Goal: Complete application form: Complete application form

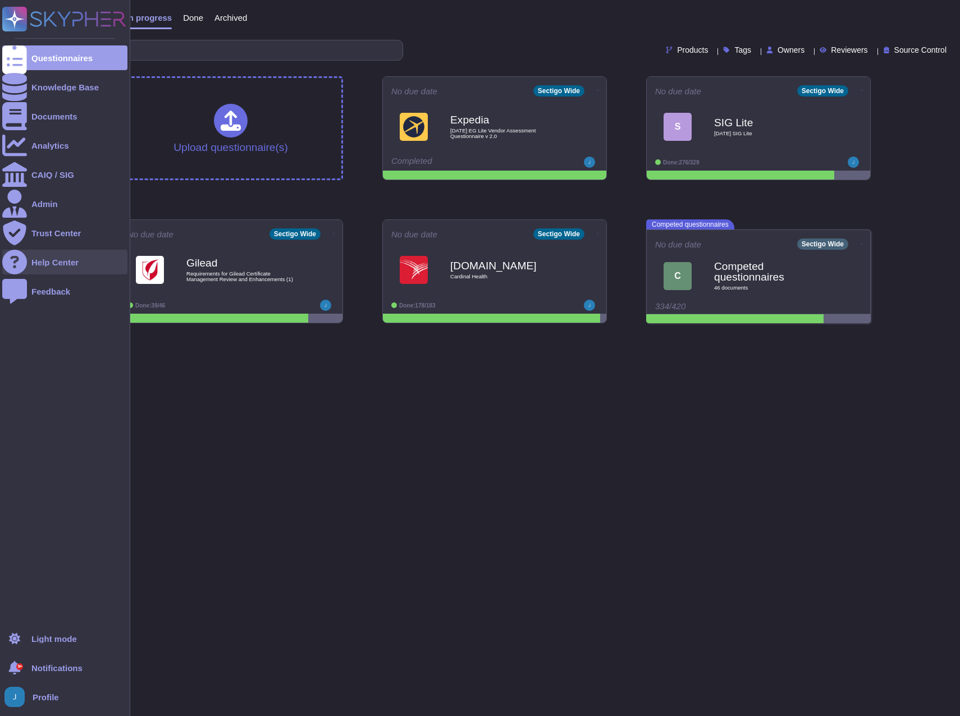
click at [76, 257] on div "Help Center" at bounding box center [64, 262] width 125 height 25
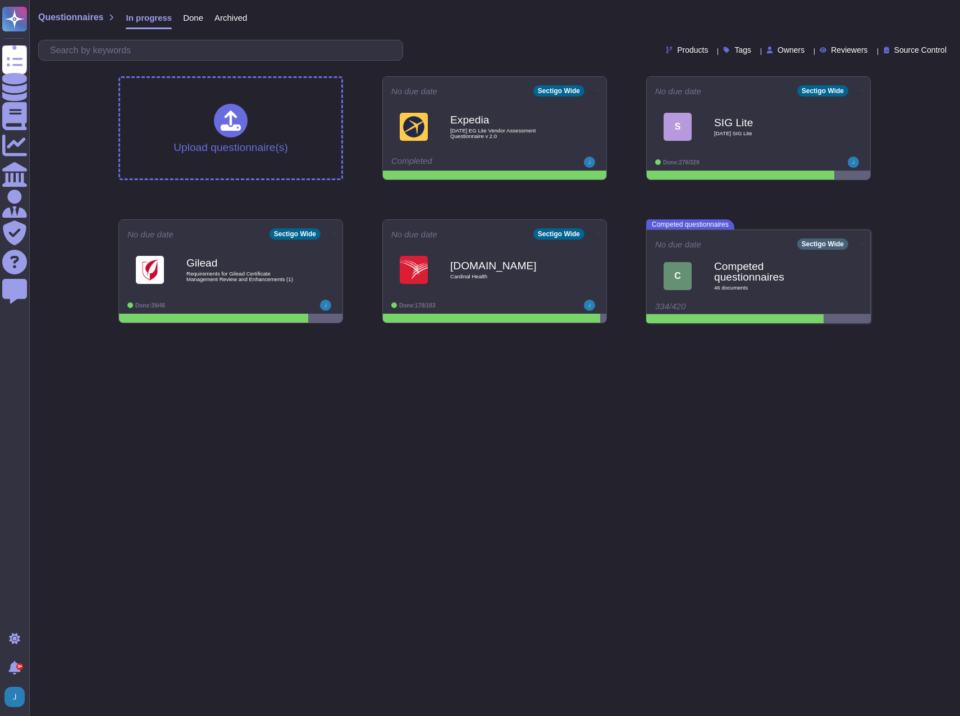
click at [448, 332] on html "Questionnaires Knowledge Base Documents Analytics CAIQ / SIG Admin Trust Center…" at bounding box center [480, 166] width 960 height 332
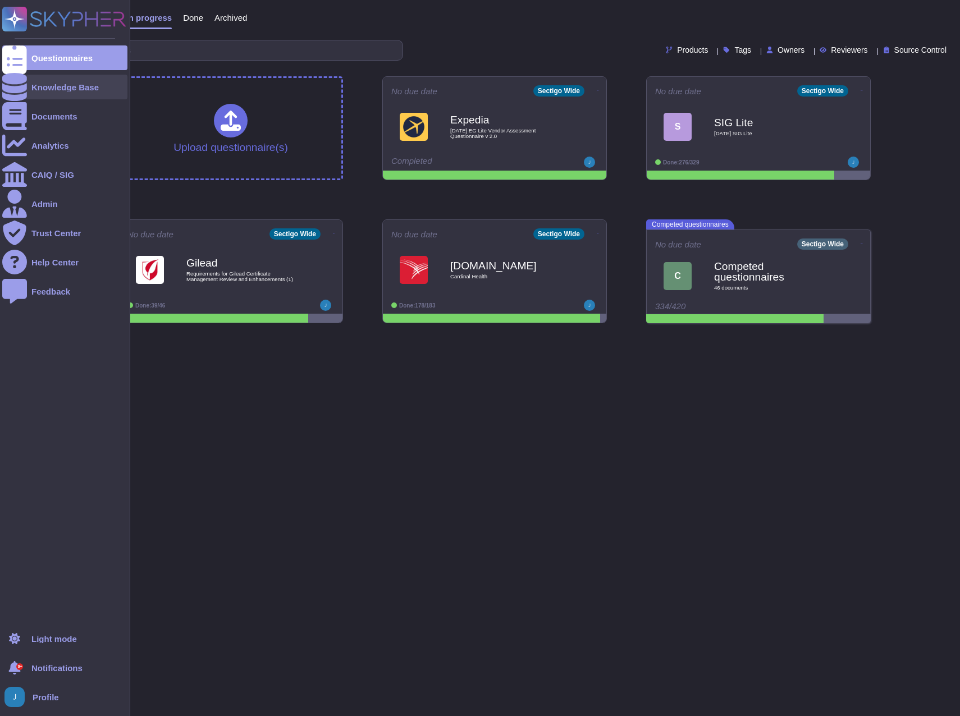
click at [69, 87] on div "Knowledge Base" at bounding box center [64, 87] width 67 height 8
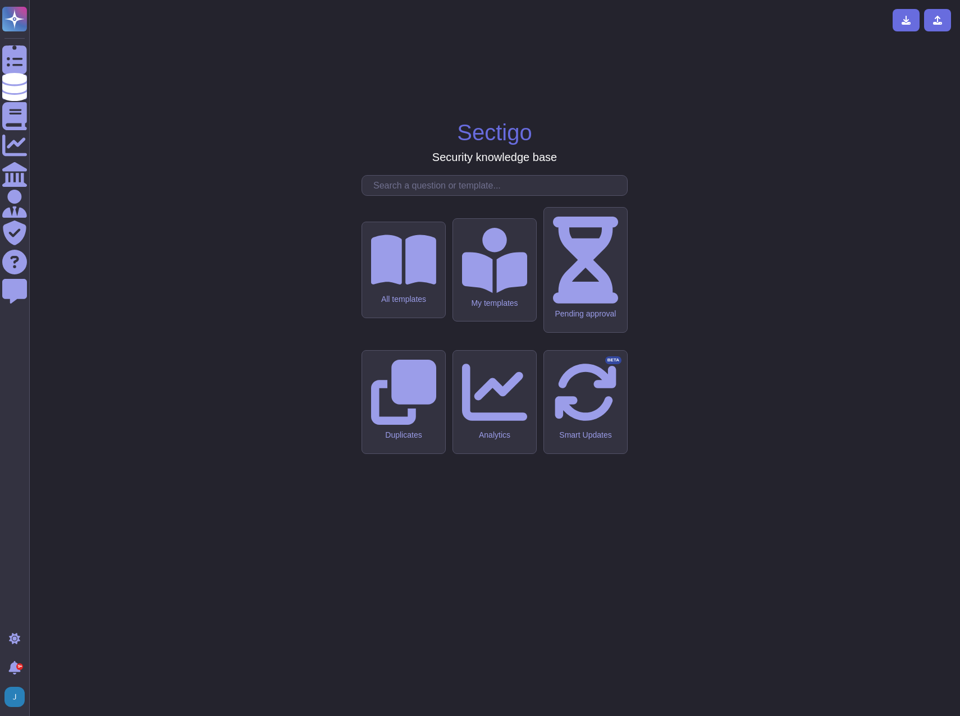
click at [438, 195] on input "text" at bounding box center [497, 186] width 259 height 20
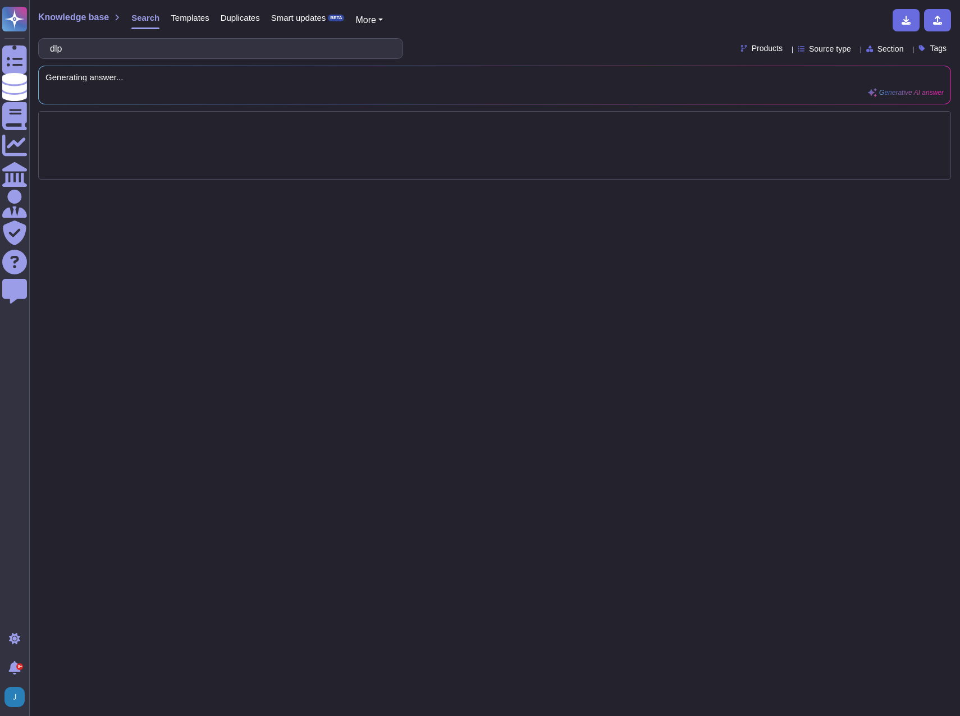
type input "dlp"
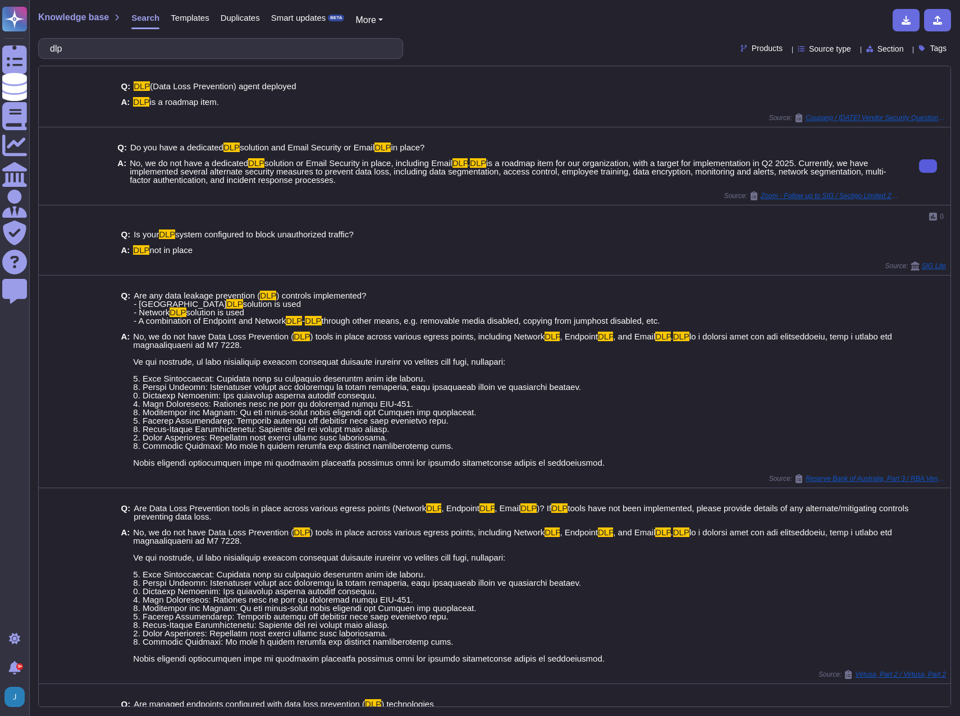
click at [928, 166] on icon at bounding box center [928, 166] width 0 height 0
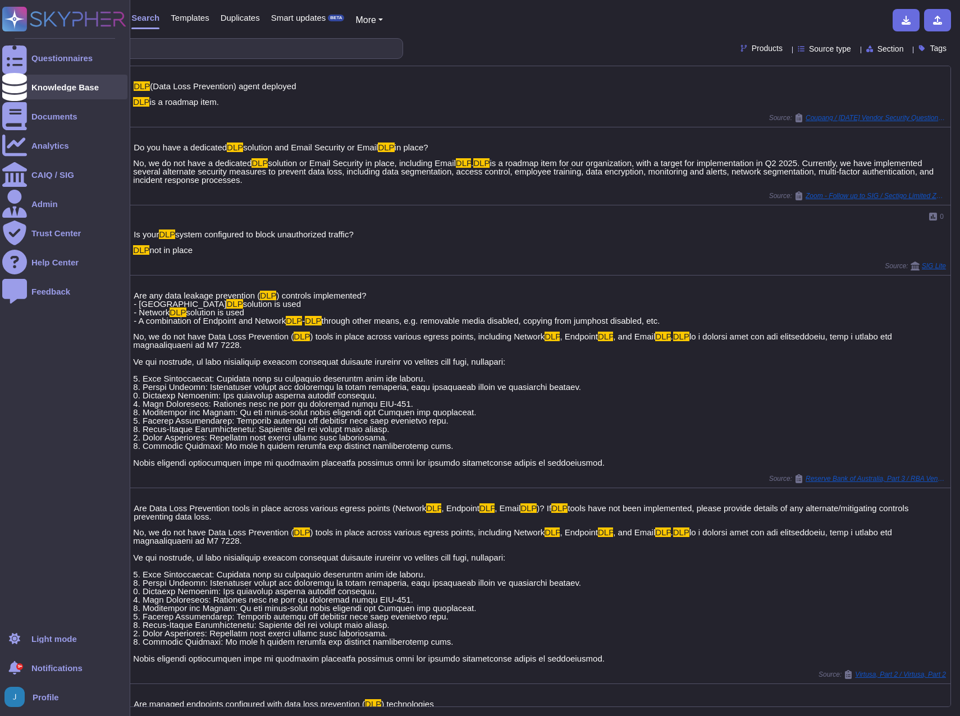
click at [48, 87] on div "Knowledge Base" at bounding box center [64, 87] width 67 height 8
click at [50, 57] on div "Questionnaires" at bounding box center [61, 58] width 61 height 8
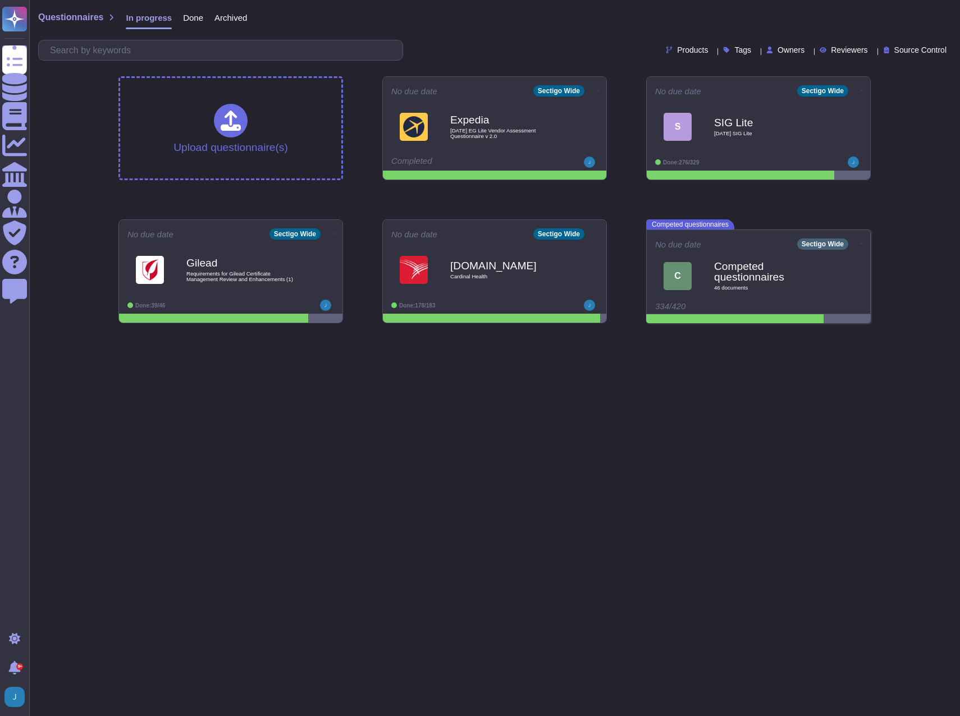
click at [190, 16] on span "Done" at bounding box center [193, 17] width 20 height 8
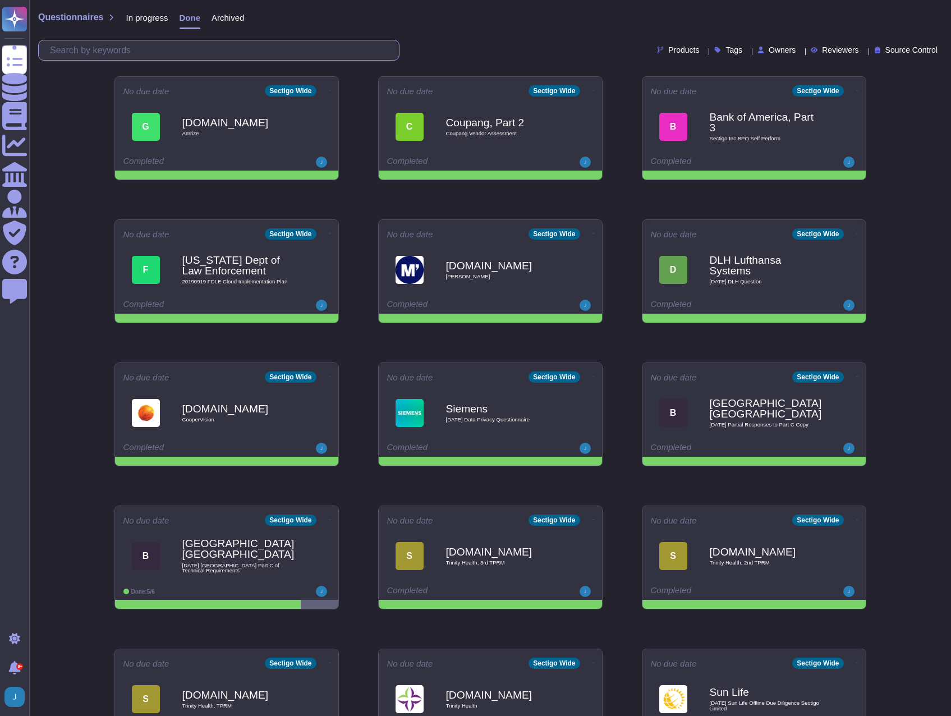
click at [178, 51] on input "text" at bounding box center [221, 50] width 355 height 20
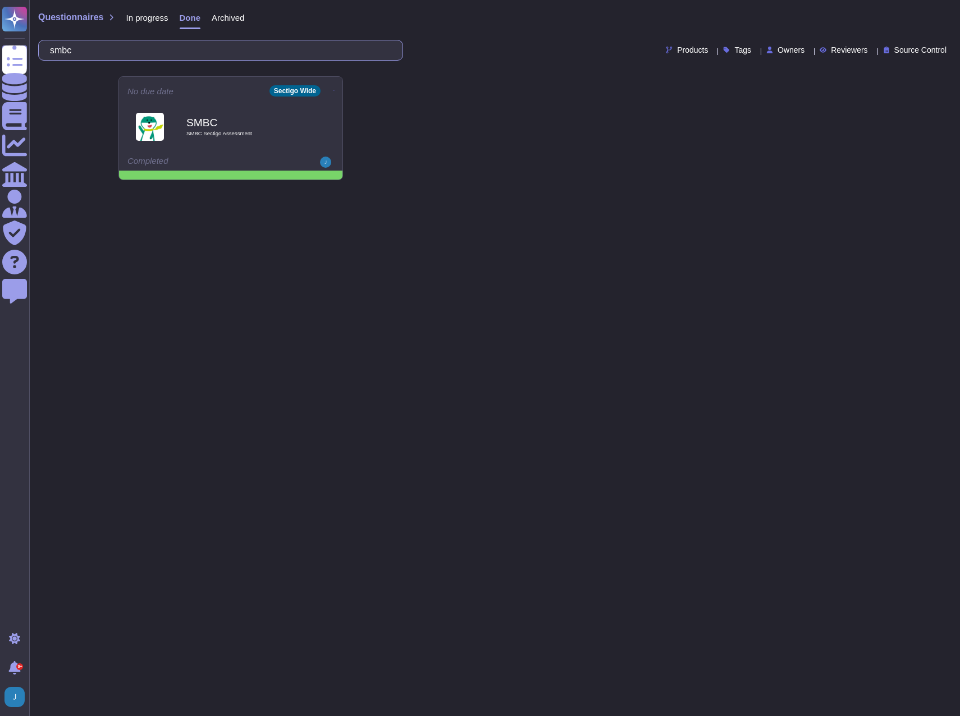
type input "smbc"
click at [210, 123] on b "SMBC" at bounding box center [242, 122] width 113 height 11
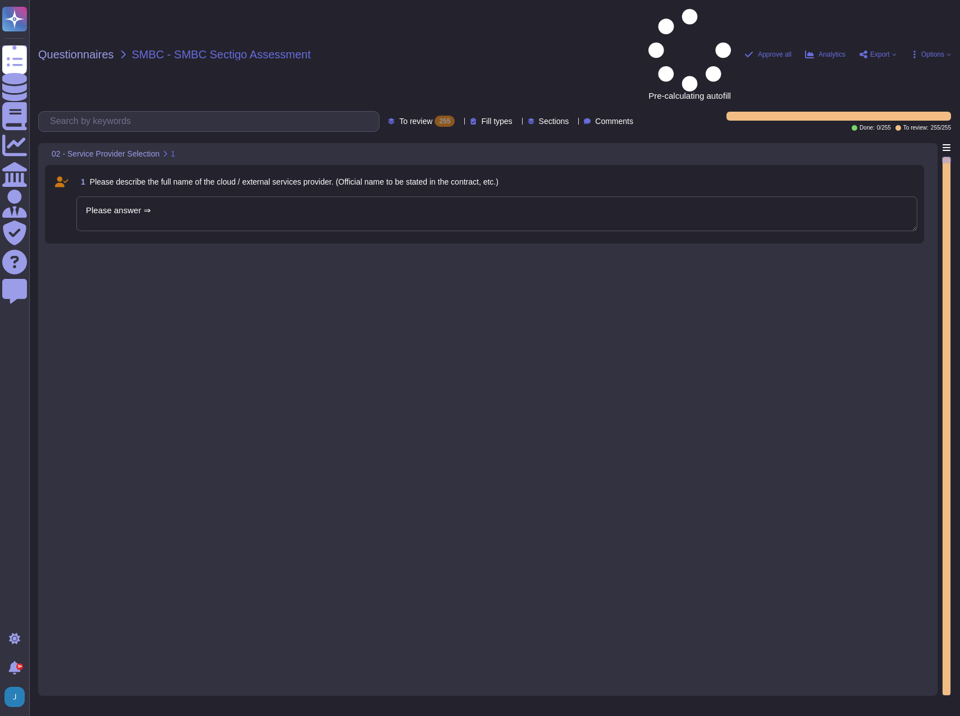
type textarea "Please answer ⇒"
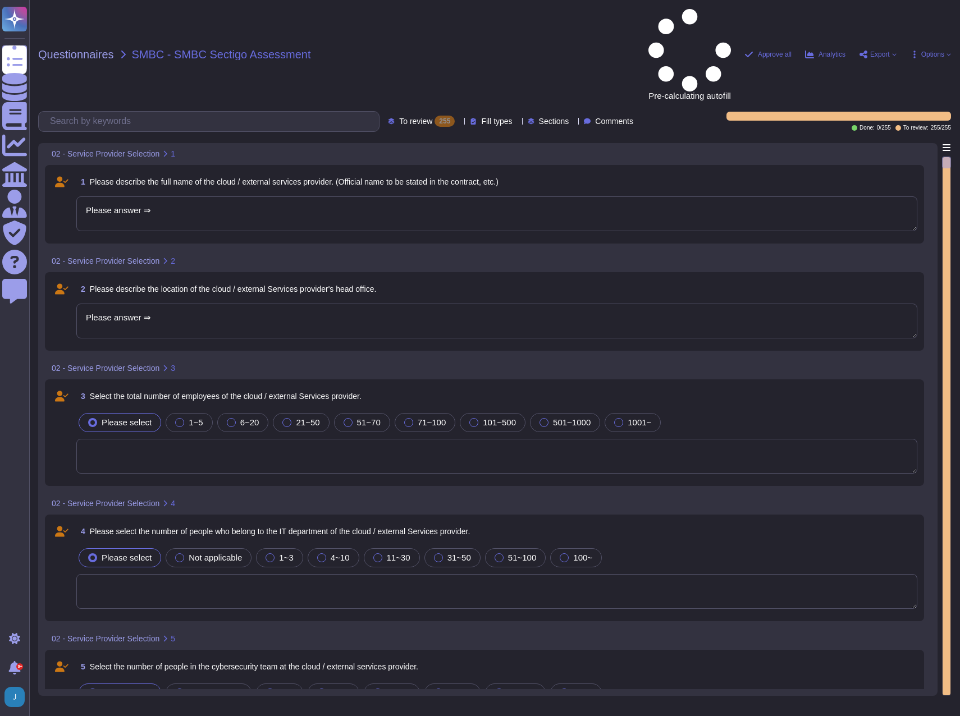
type textarea "Please answer ⇒"
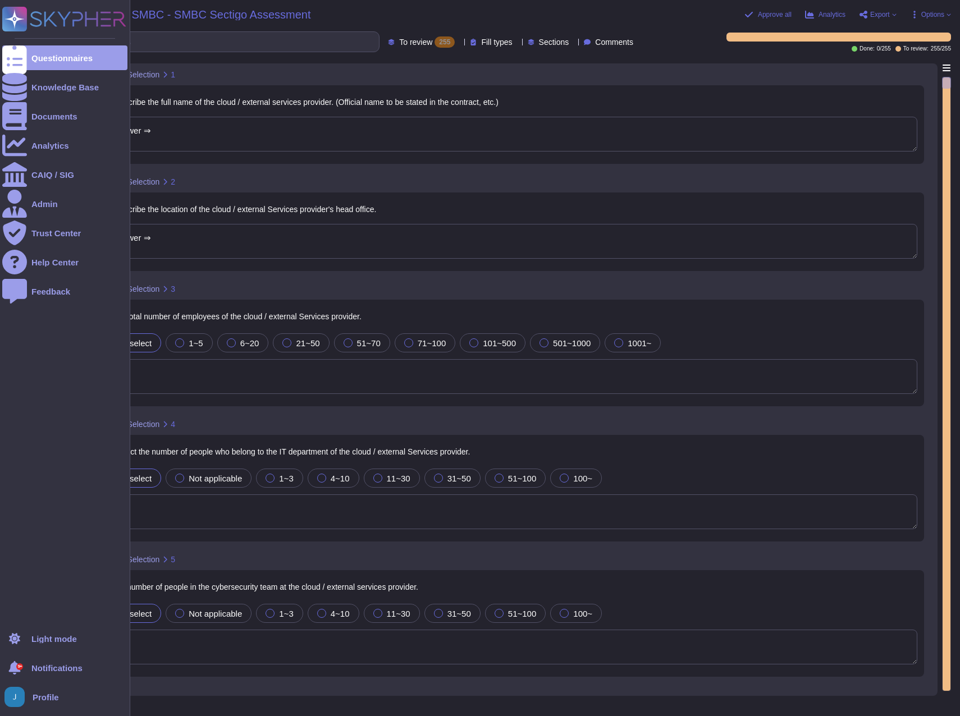
type textarea "Please answer ⇒"
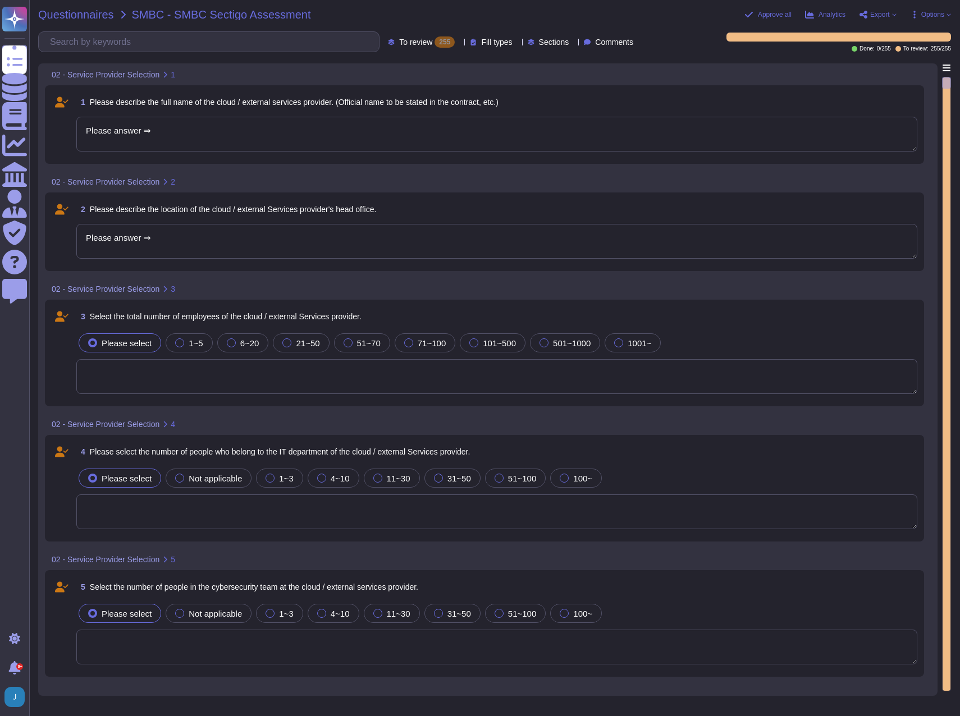
click at [68, 15] on span "Questionnaires" at bounding box center [76, 14] width 76 height 11
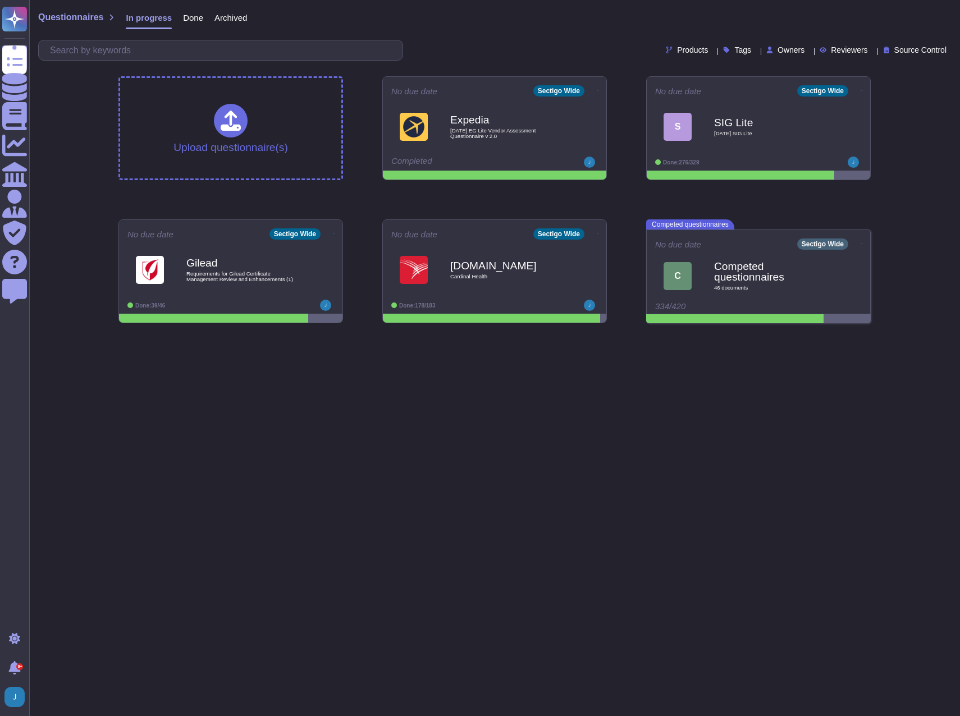
click at [192, 13] on span "Done" at bounding box center [193, 17] width 20 height 8
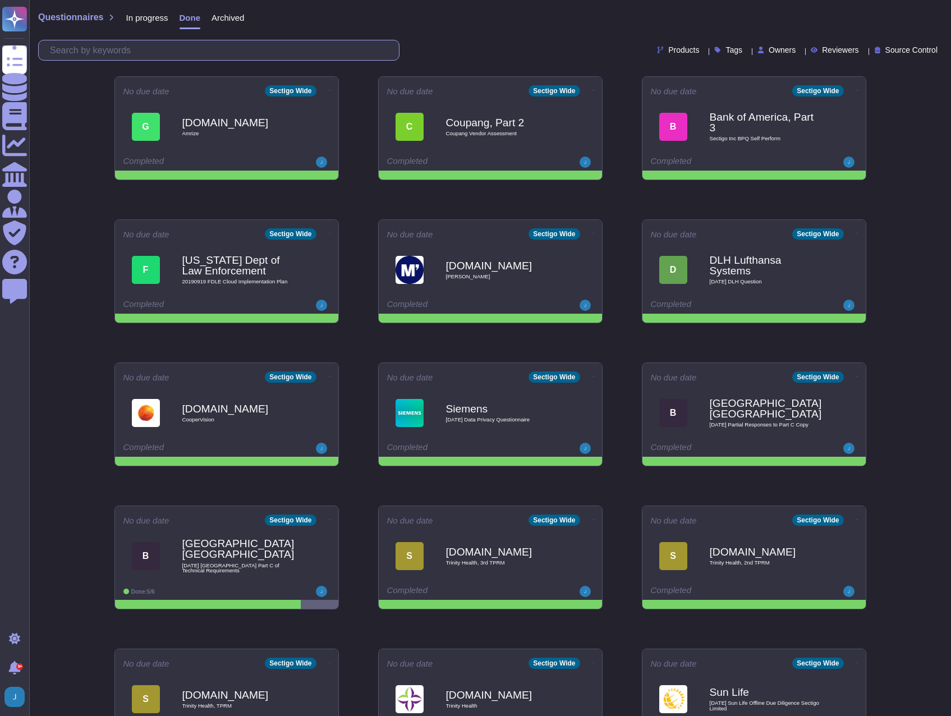
click at [167, 44] on input "text" at bounding box center [221, 50] width 355 height 20
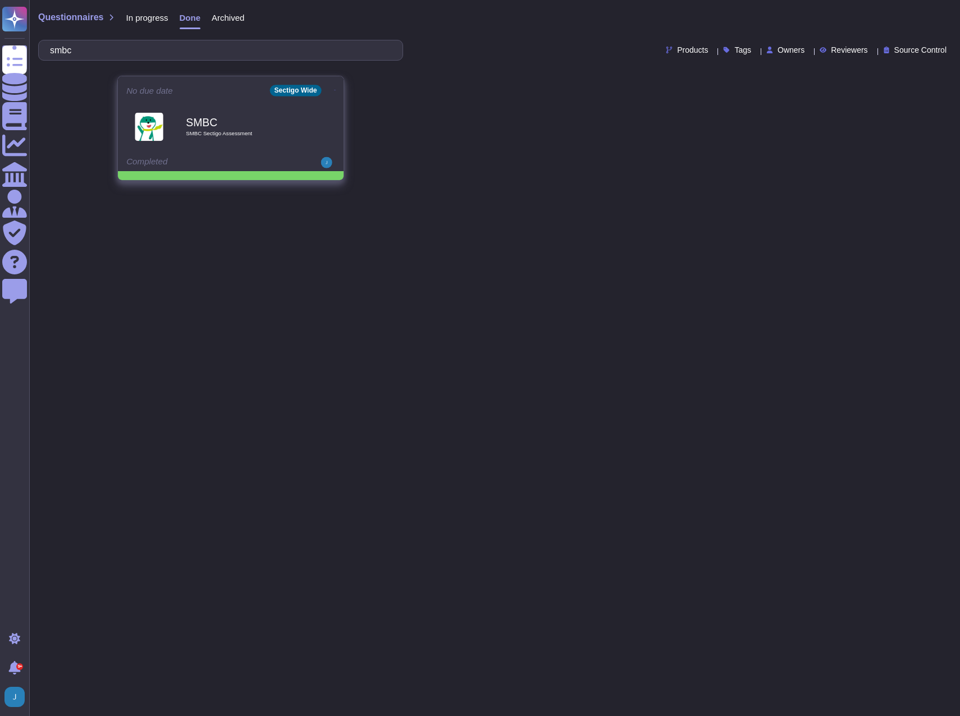
type input "smbc"
click at [334, 90] on icon at bounding box center [335, 90] width 2 height 1
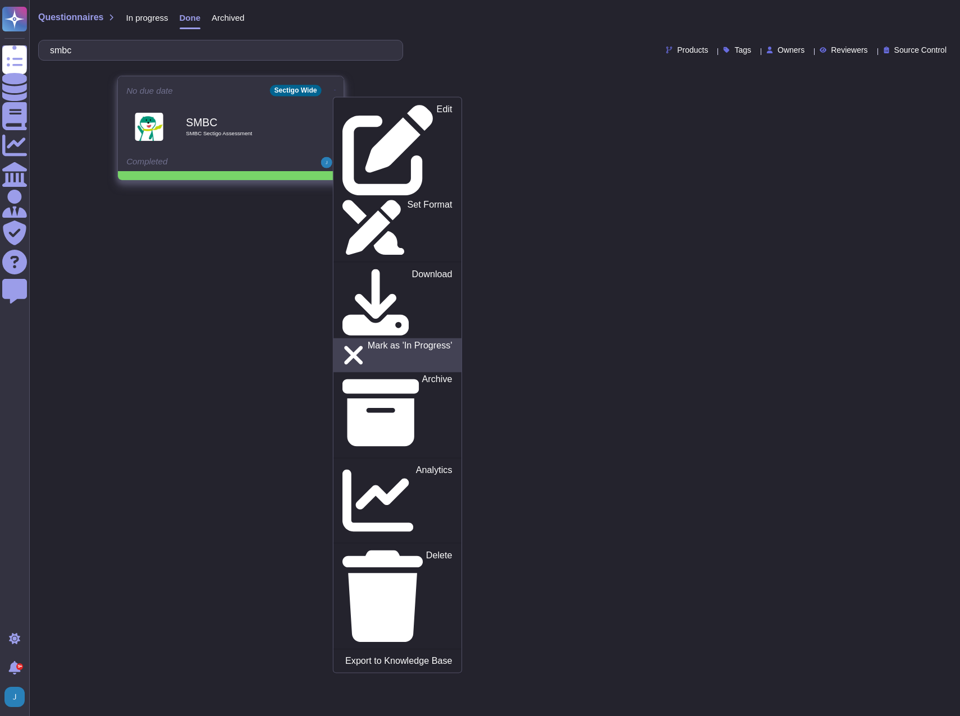
click at [368, 341] on p "Mark as 'In Progress'" at bounding box center [410, 355] width 85 height 29
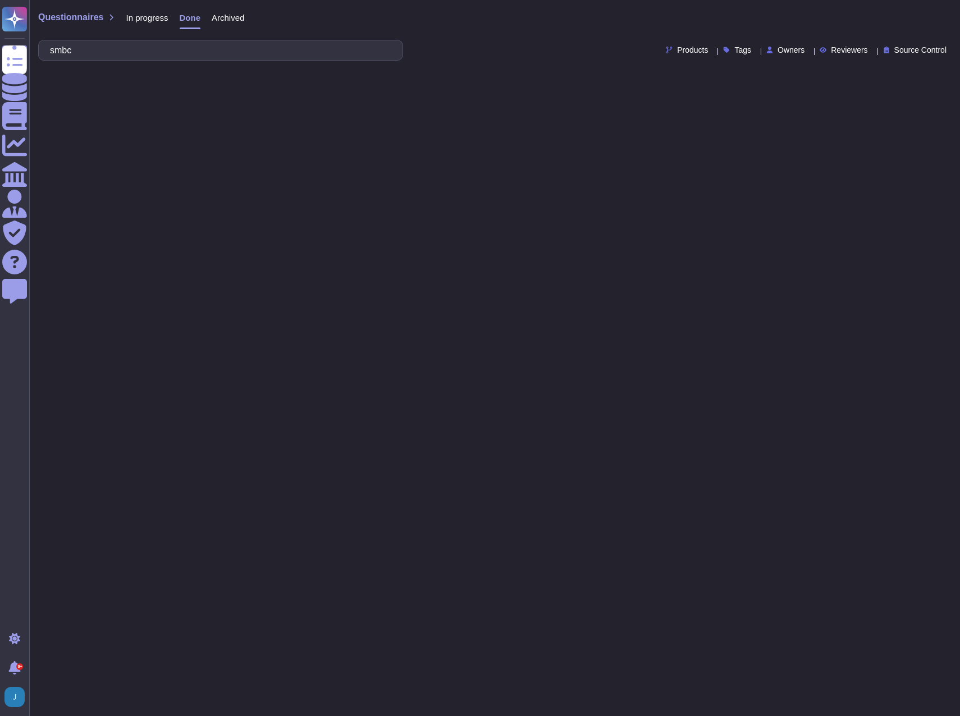
click at [141, 19] on span "In progress" at bounding box center [147, 17] width 42 height 8
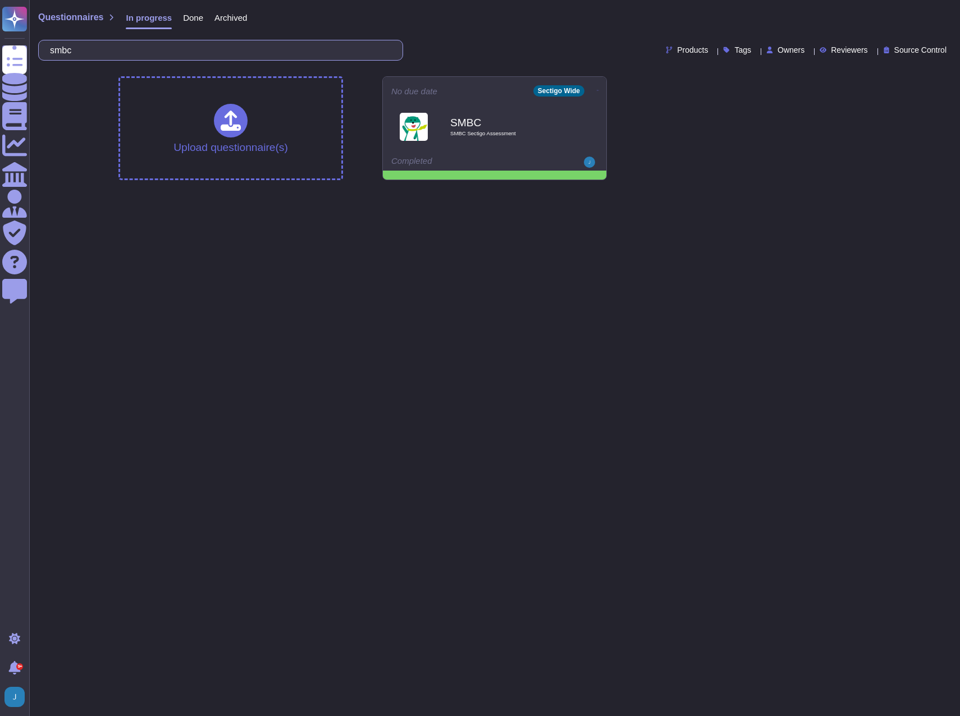
drag, startPoint x: 100, startPoint y: 51, endPoint x: 36, endPoint y: 51, distance: 64.0
click at [36, 51] on div "Questionnaires In progress Done Archived smbc Products Tags Owners Reviewers So…" at bounding box center [494, 33] width 930 height 67
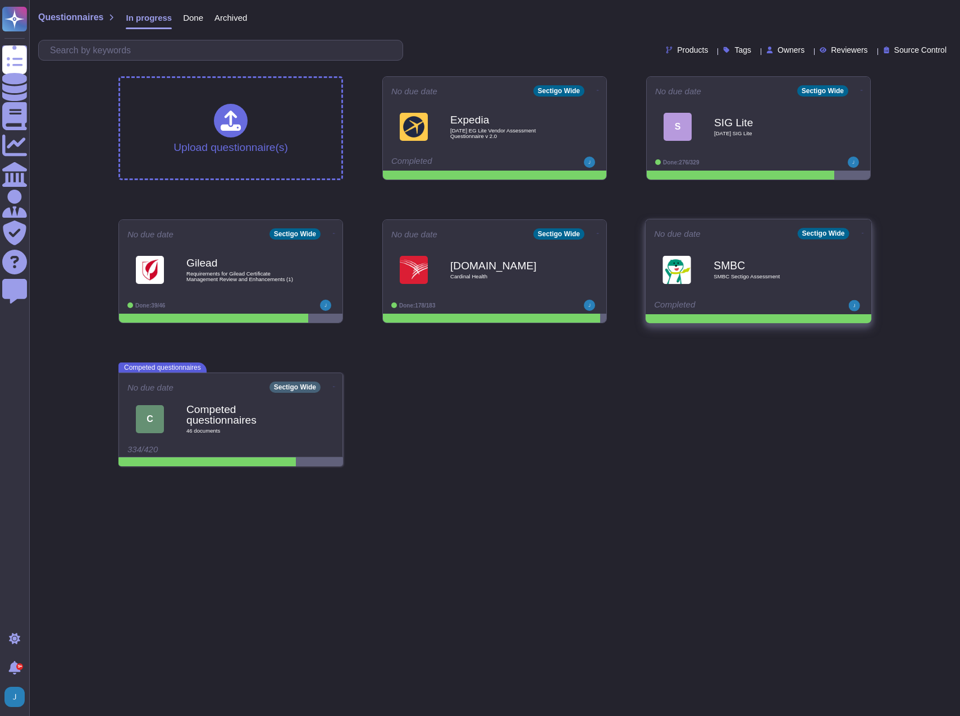
click at [749, 287] on div "SMBC SMBC Sectigo Assessment" at bounding box center [769, 269] width 113 height 45
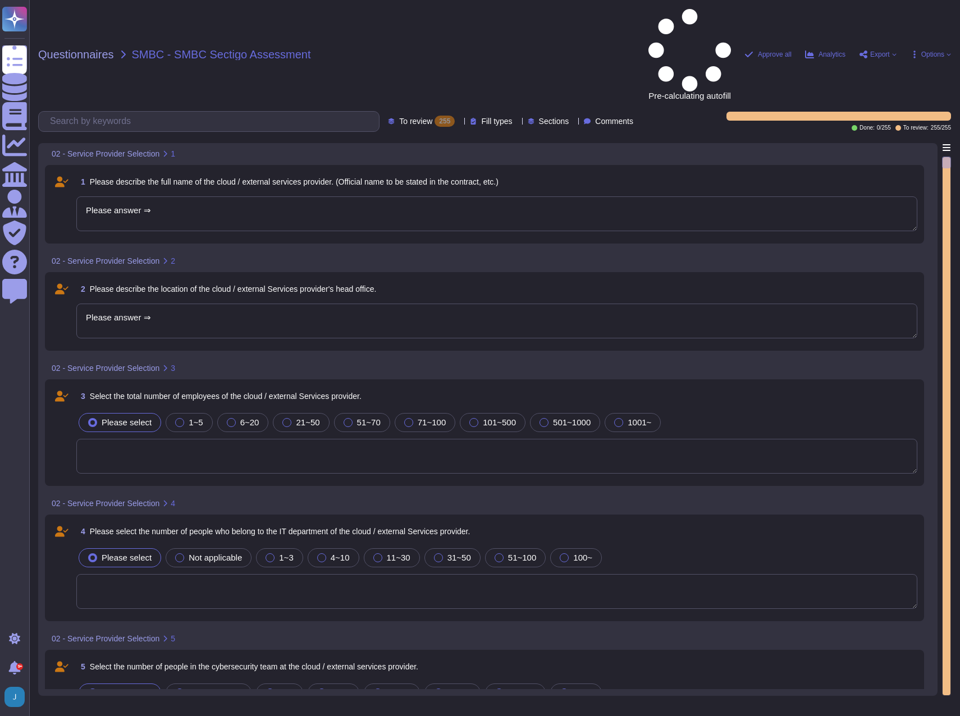
type textarea "Please answer ⇒"
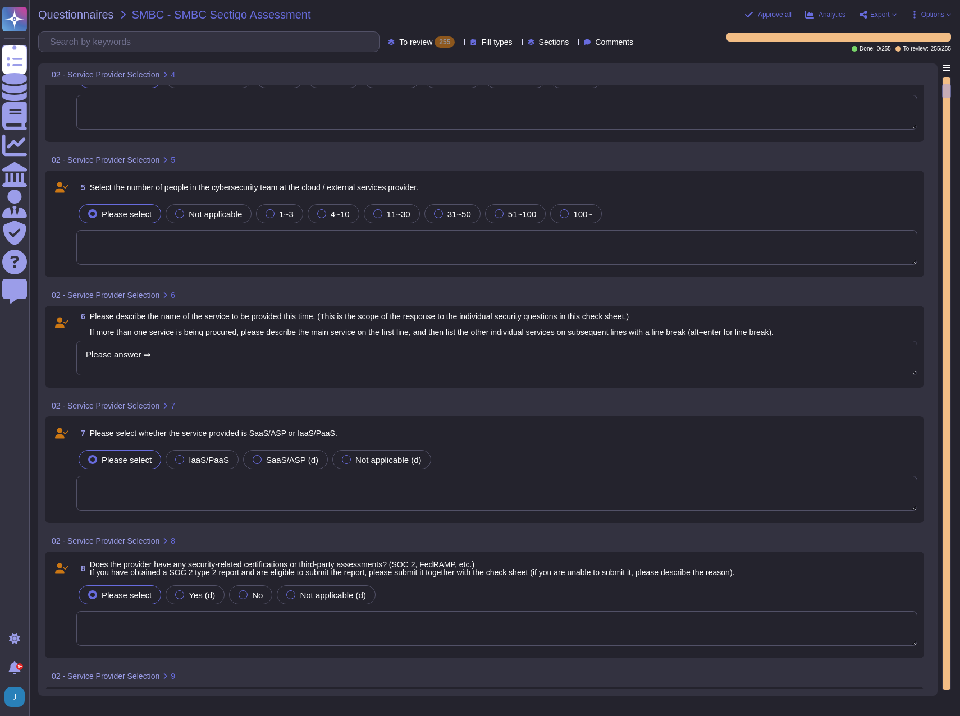
scroll to position [224, 0]
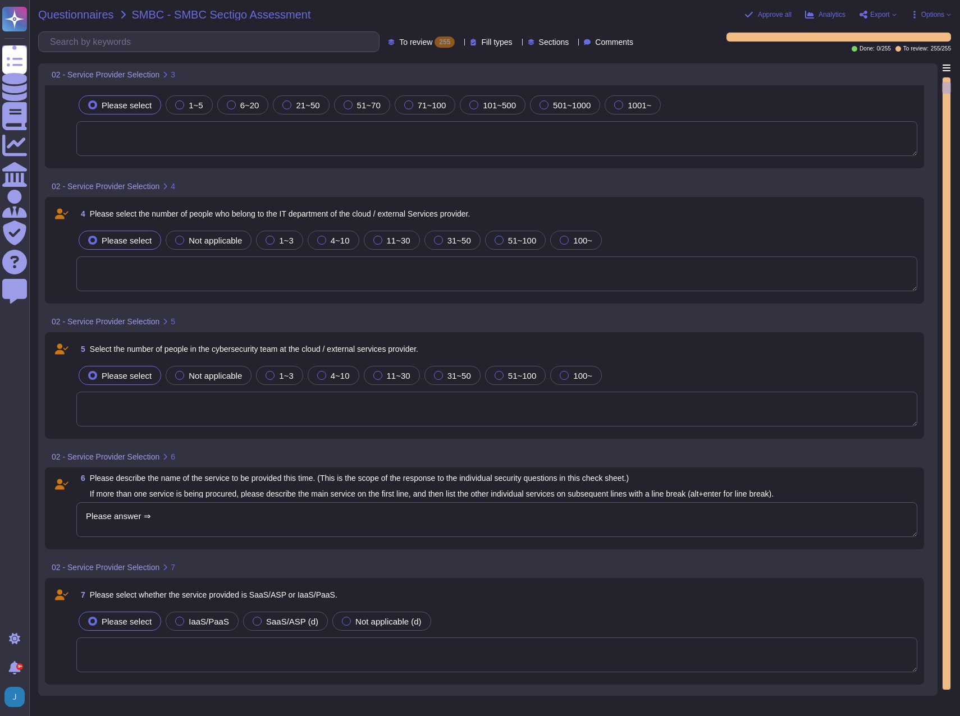
click at [86, 13] on span "Questionnaires" at bounding box center [76, 14] width 76 height 11
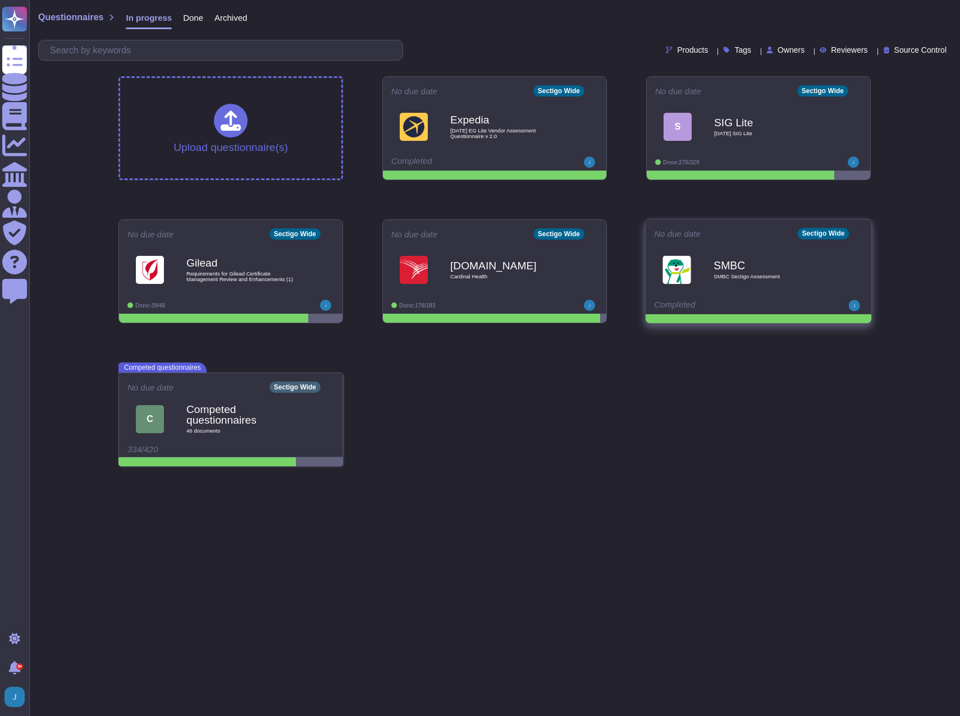
click at [761, 277] on span "SMBC Sectigo Assessment" at bounding box center [769, 277] width 113 height 6
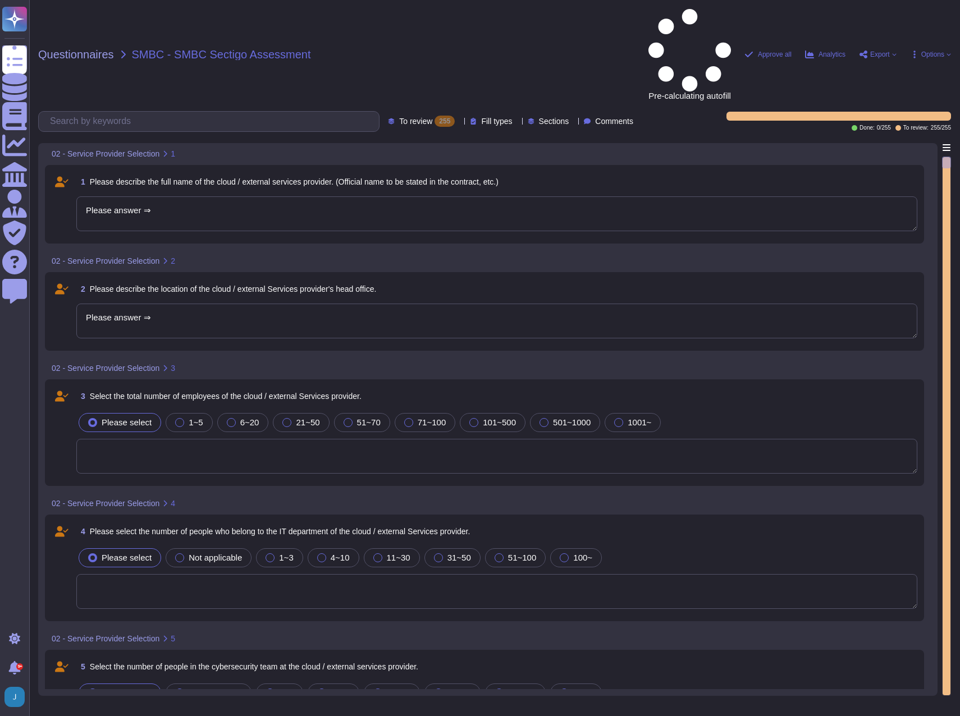
type textarea "Please answer ⇒"
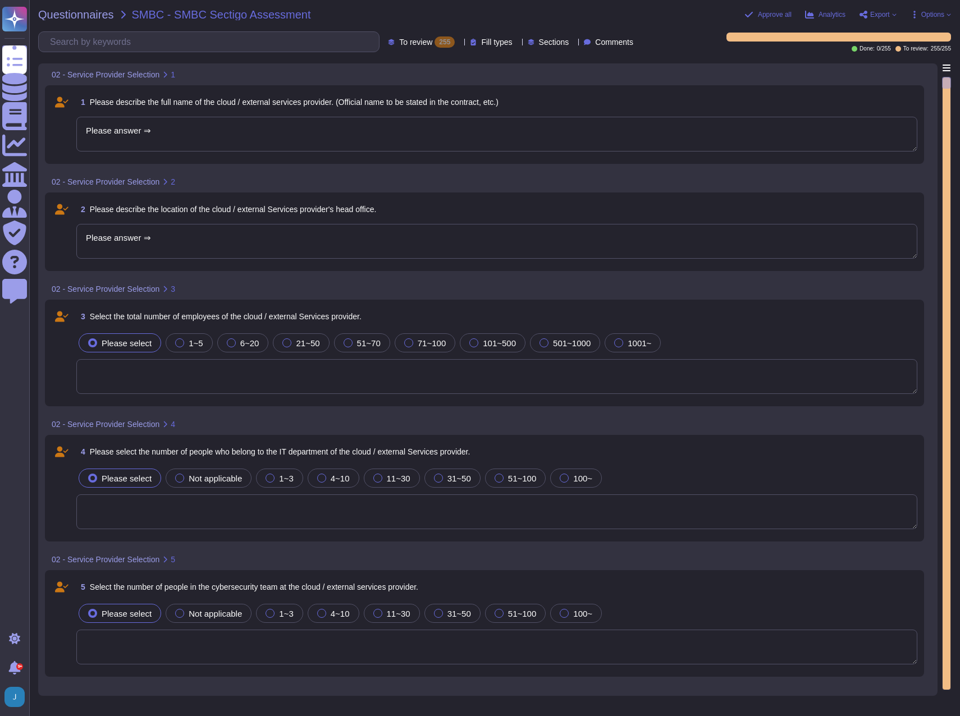
click at [515, 103] on div "1 Please describe the full name of the cloud / external services provider. (Off…" at bounding box center [496, 102] width 841 height 20
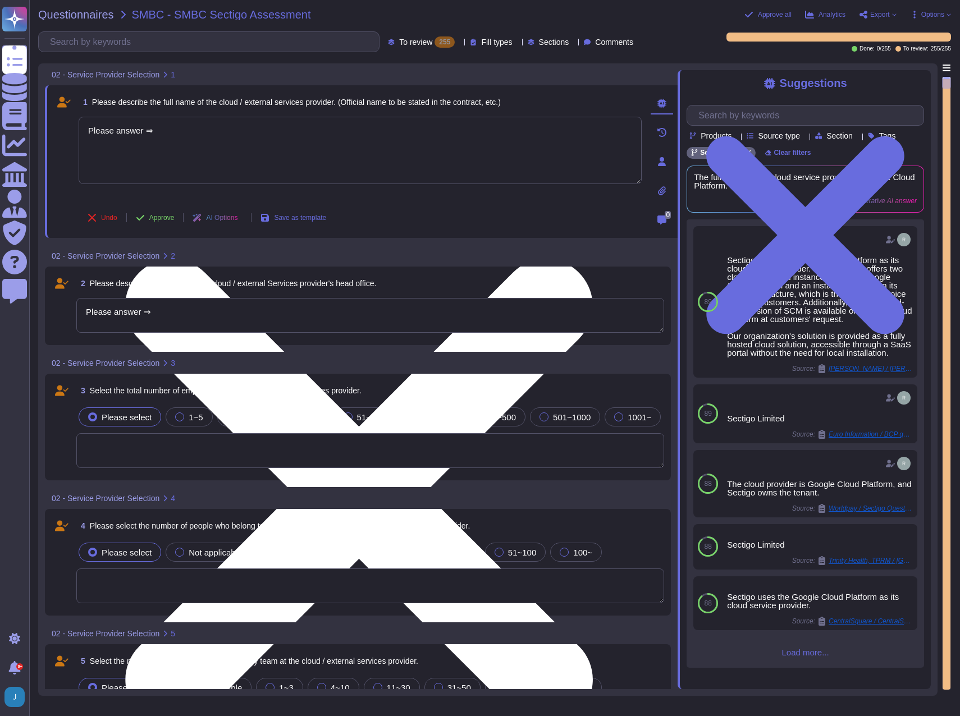
click at [311, 140] on textarea "Please answer ⇒" at bounding box center [360, 150] width 563 height 67
